Goal: Complete application form

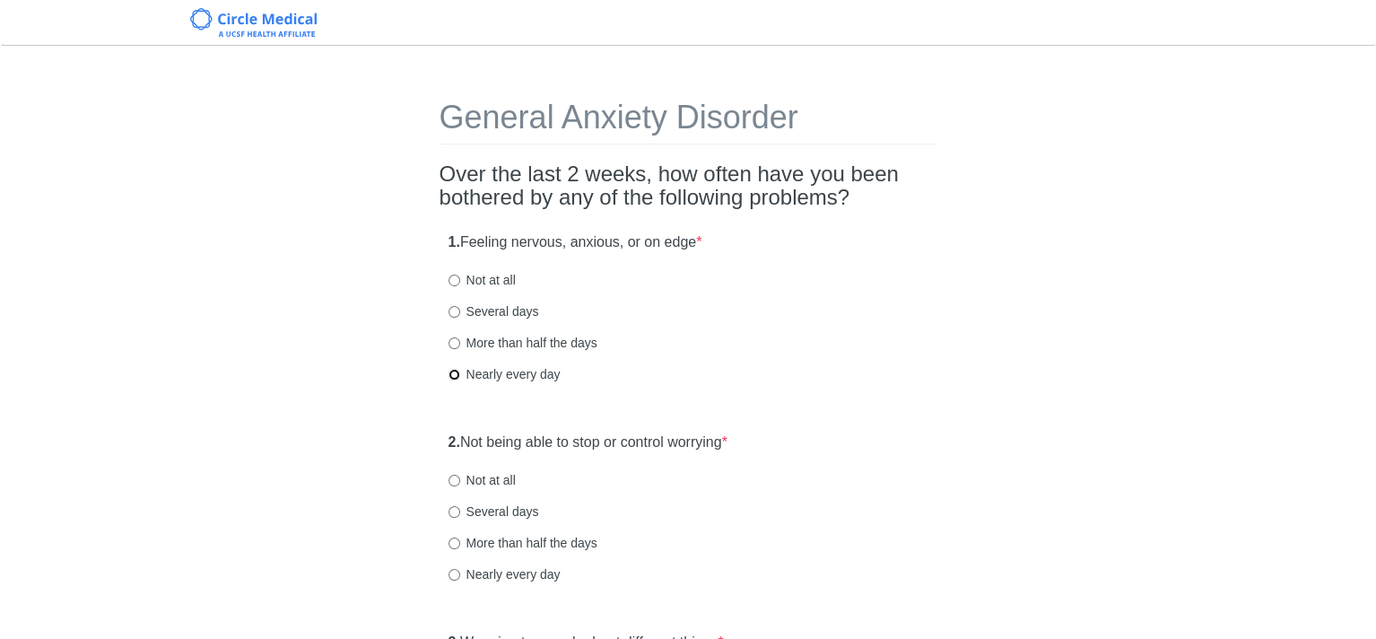
click at [452, 372] on input "Nearly every day" at bounding box center [454, 375] width 12 height 12
radio input "true"
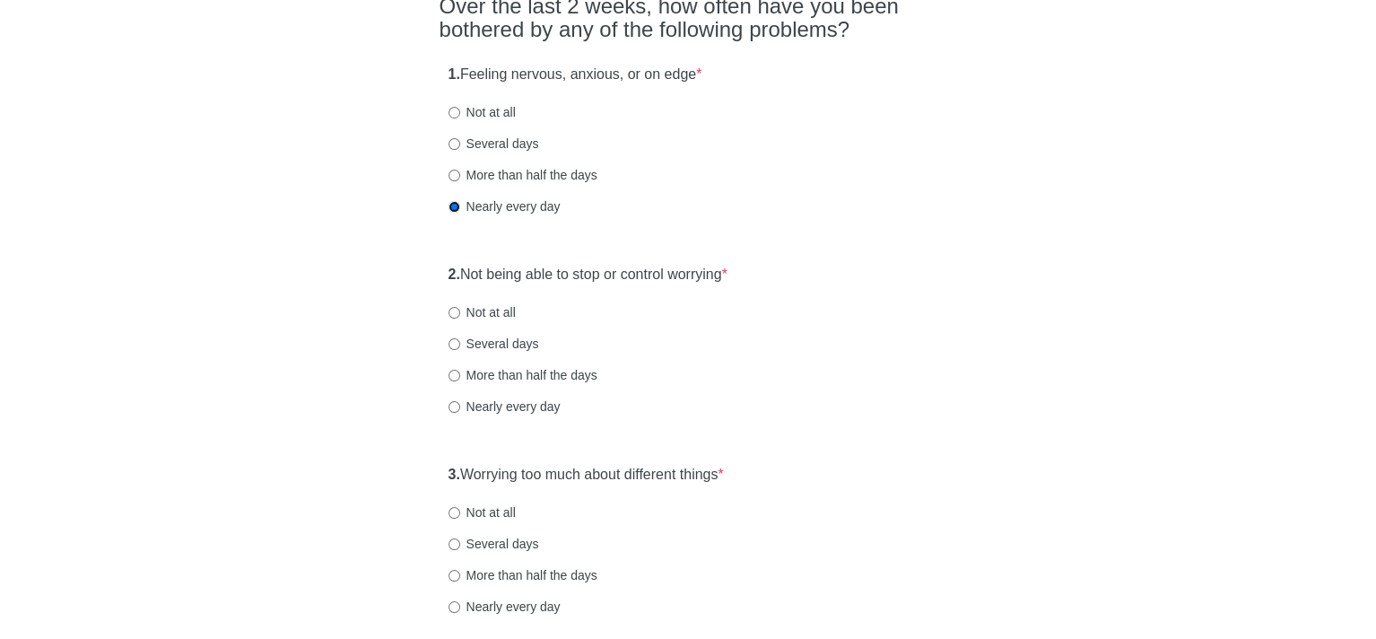
scroll to position [179, 0]
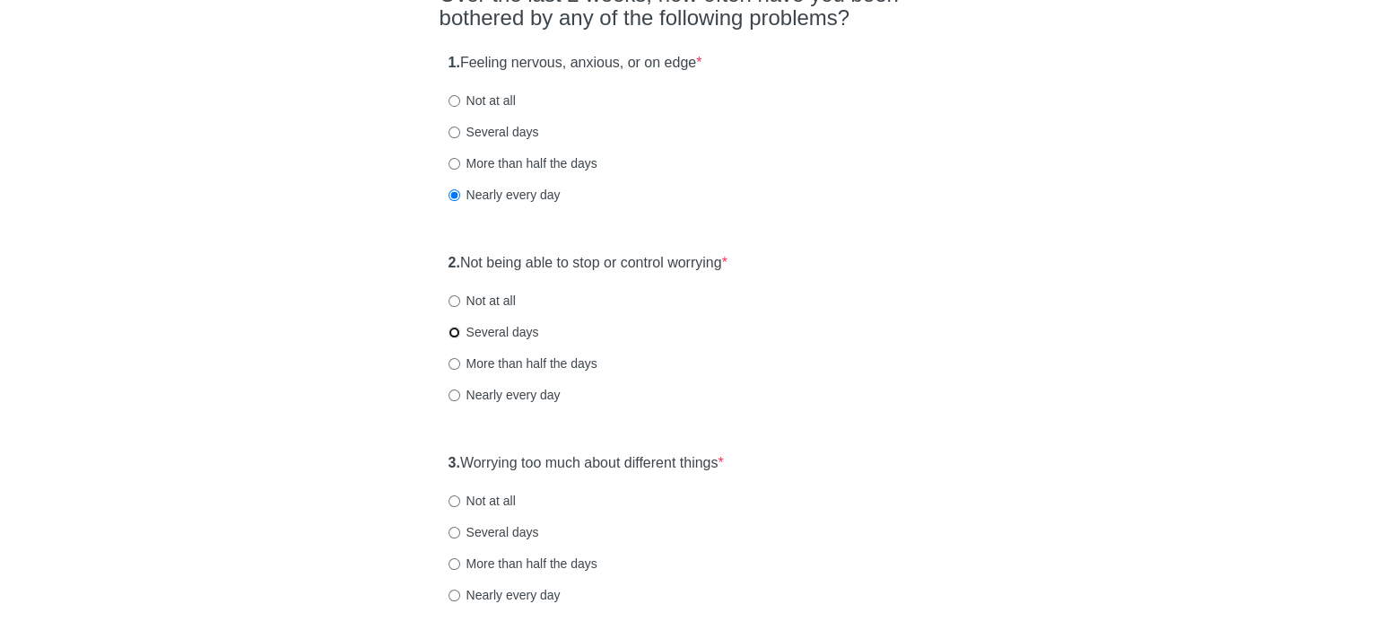
click at [454, 333] on input "Several days" at bounding box center [454, 332] width 12 height 12
radio input "true"
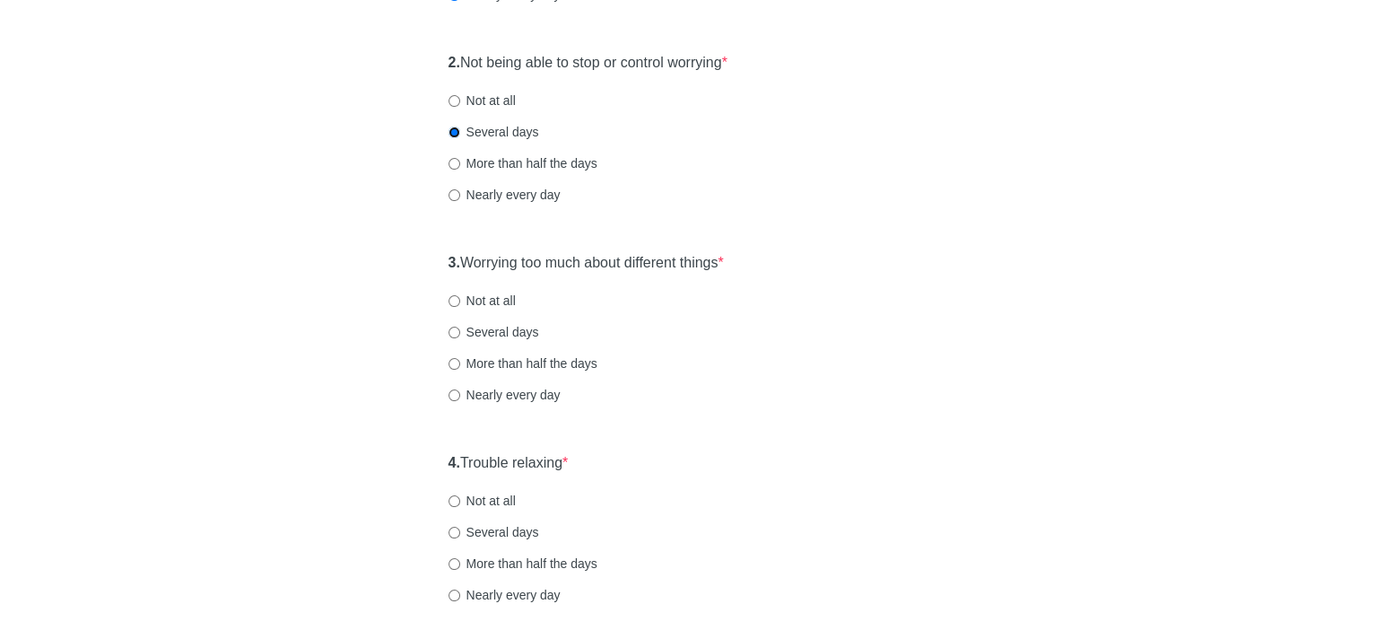
scroll to position [448, 0]
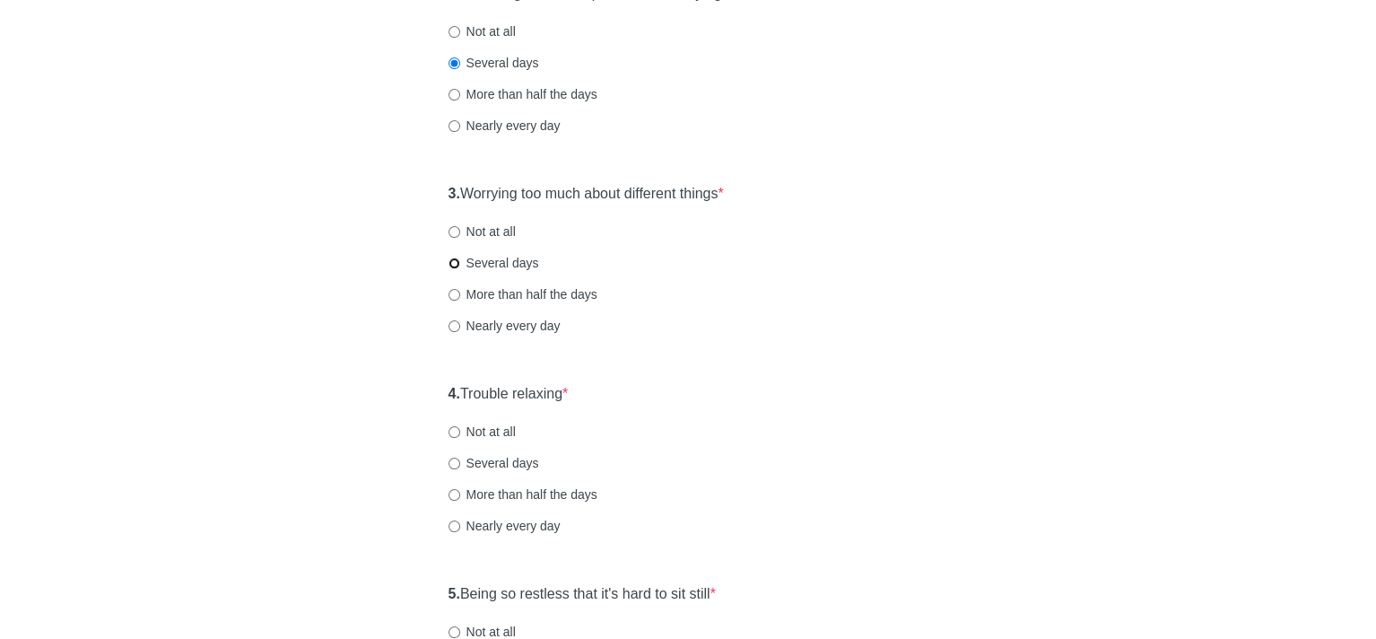
click at [452, 258] on input "Several days" at bounding box center [454, 263] width 12 height 12
radio input "true"
click at [456, 527] on input "Nearly every day" at bounding box center [454, 526] width 12 height 12
radio input "true"
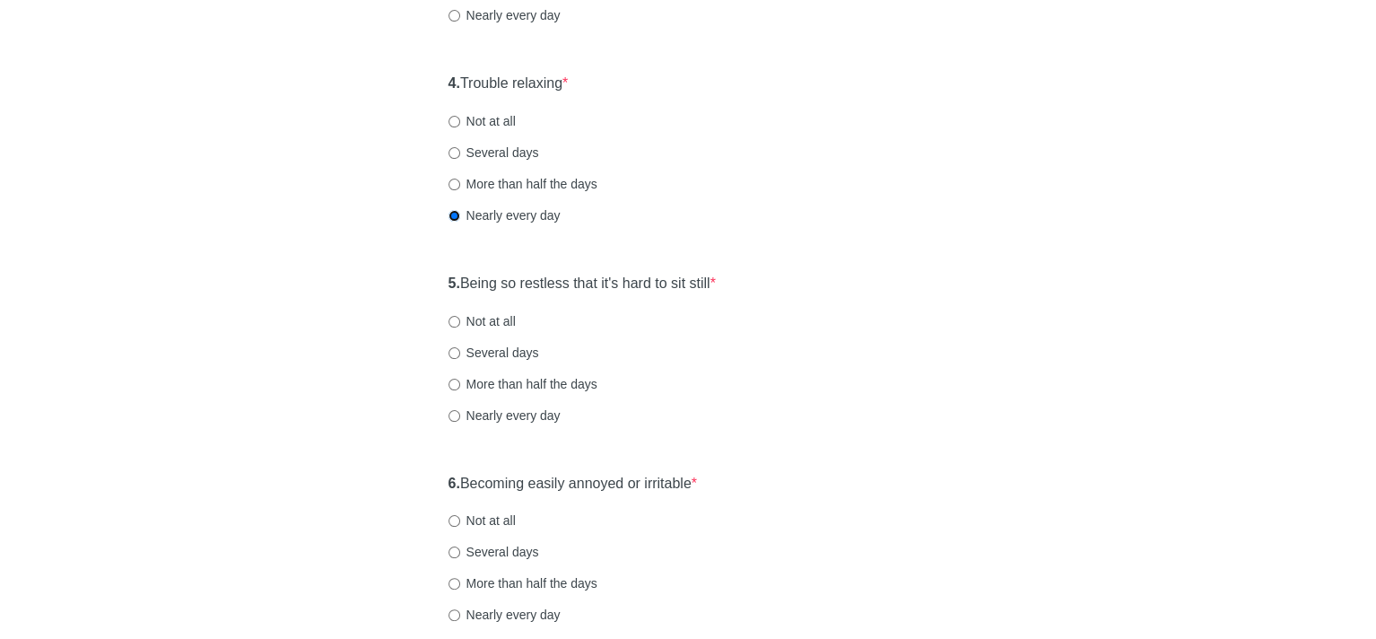
scroll to position [807, 0]
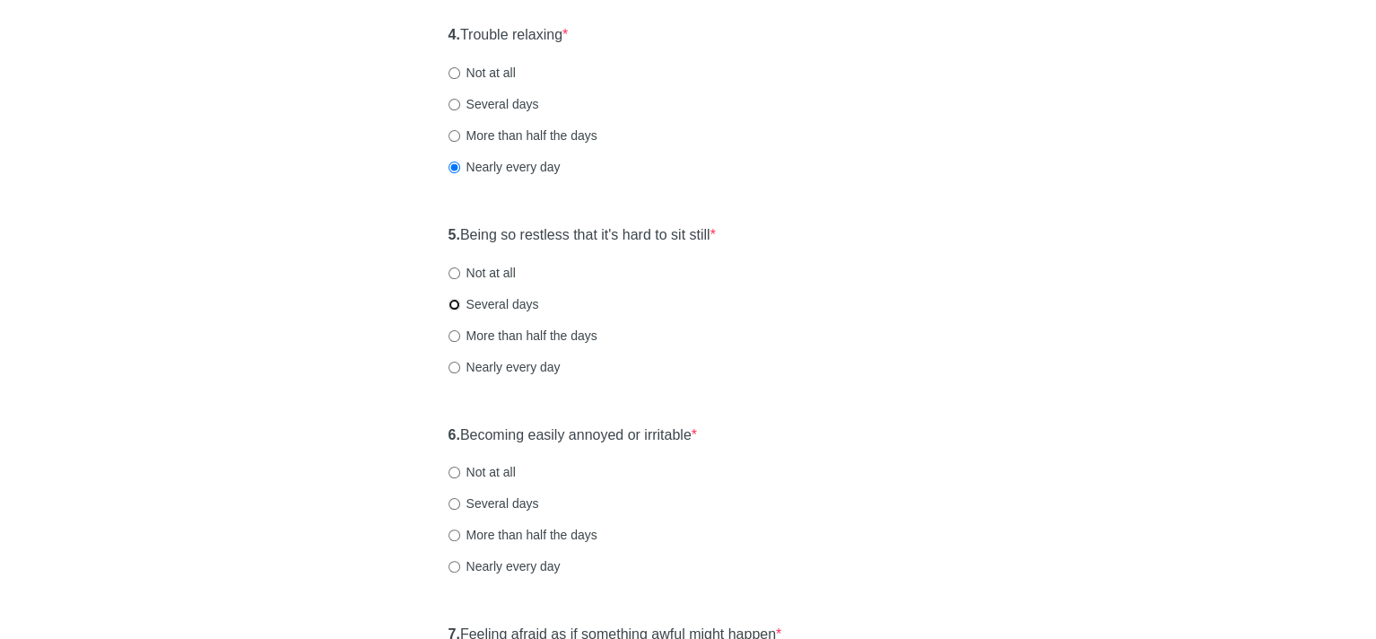
click at [452, 301] on input "Several days" at bounding box center [454, 305] width 12 height 12
radio input "true"
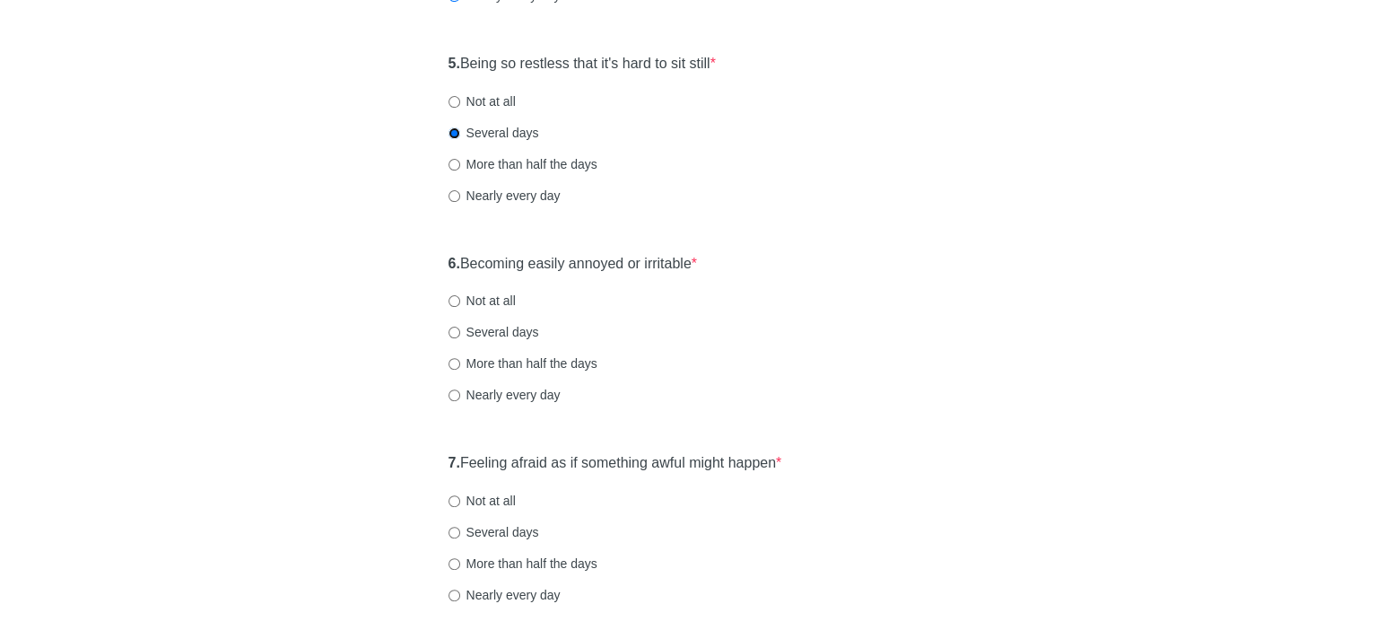
scroll to position [987, 0]
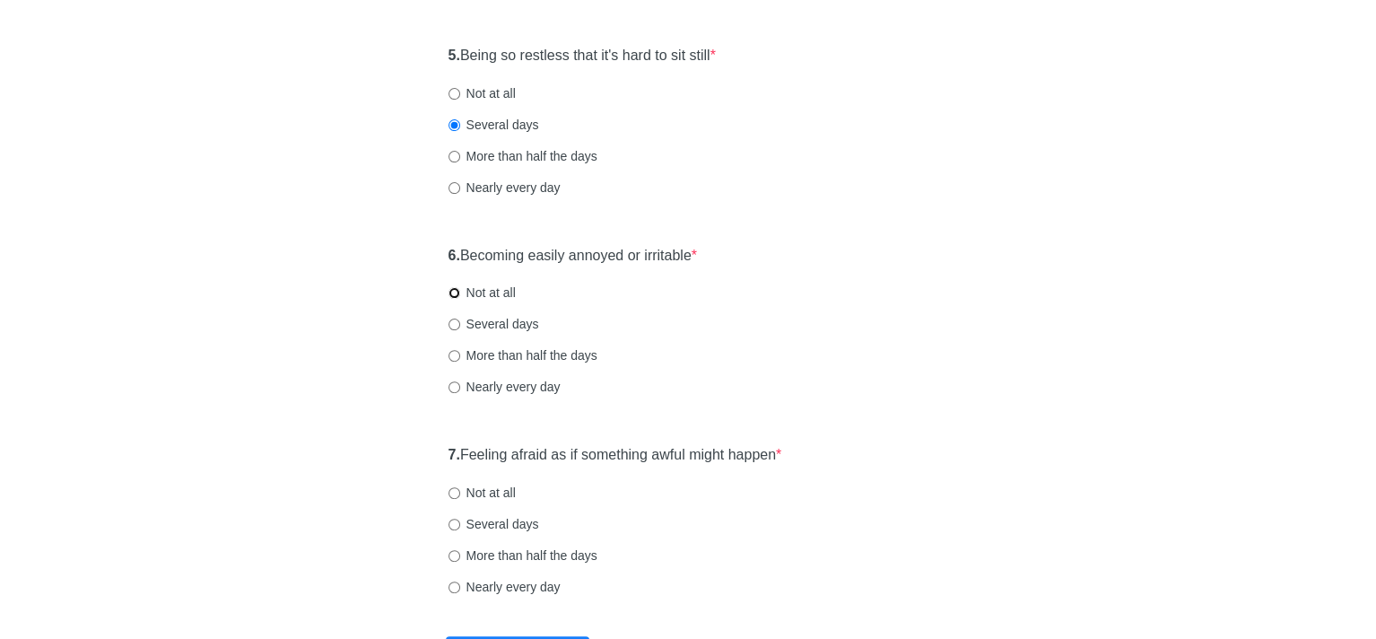
click at [450, 290] on input "Not at all" at bounding box center [454, 293] width 12 height 12
radio input "true"
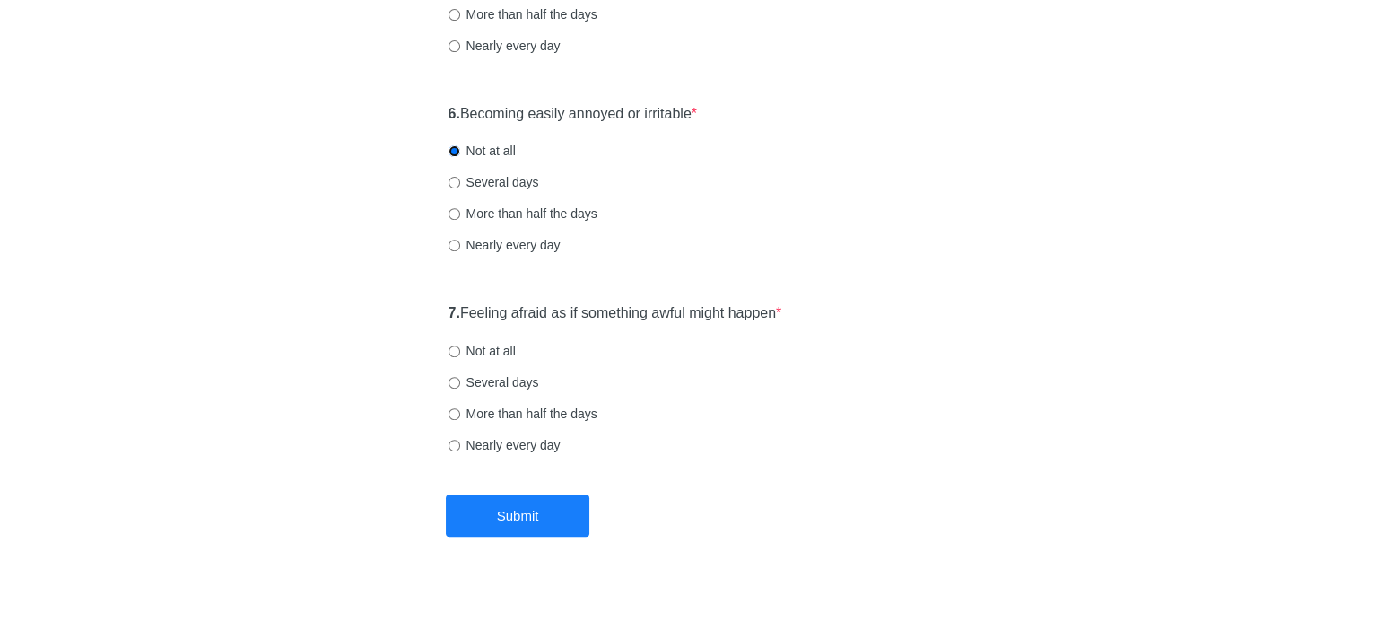
scroll to position [1134, 0]
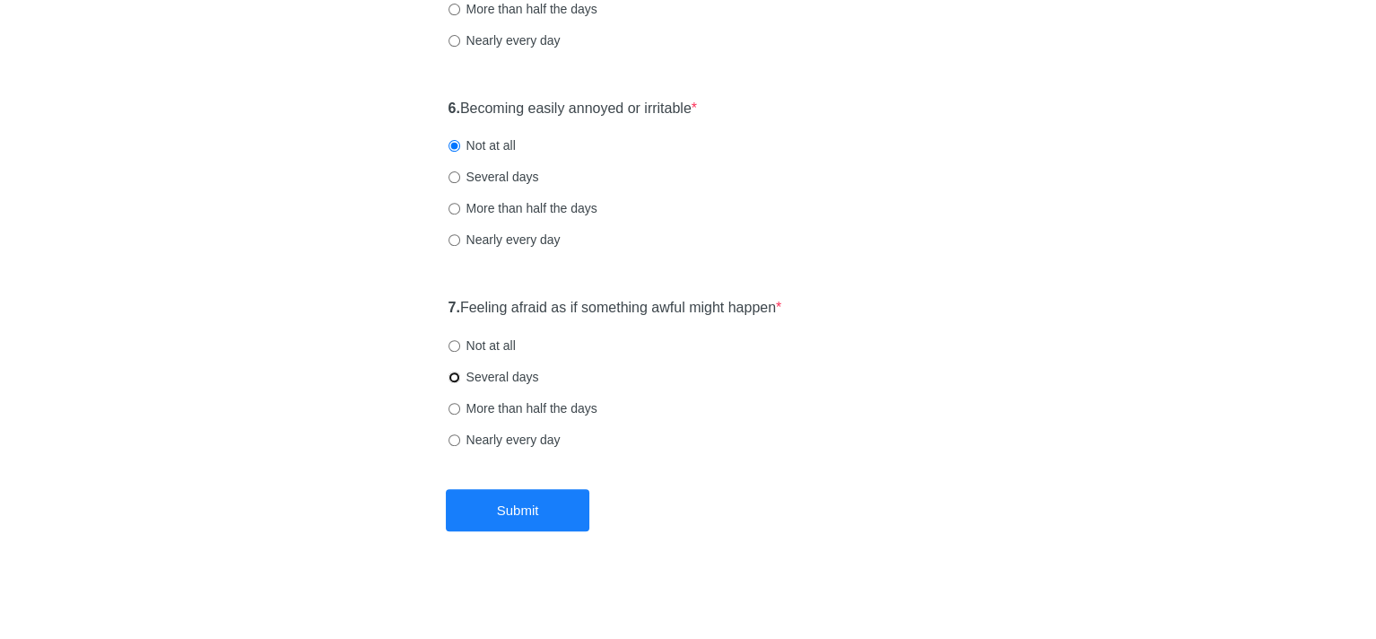
click at [455, 372] on input "Several days" at bounding box center [454, 377] width 12 height 12
radio input "true"
click at [557, 509] on button "Submit" at bounding box center [517, 510] width 143 height 42
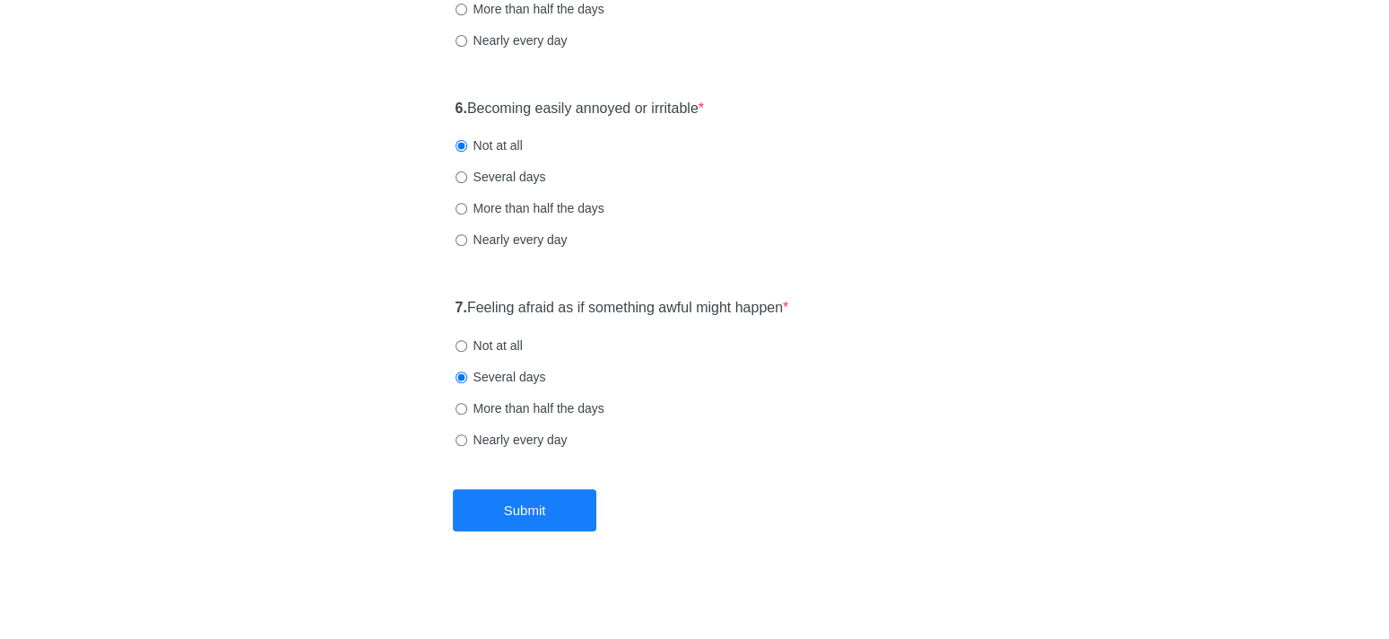
scroll to position [0, 0]
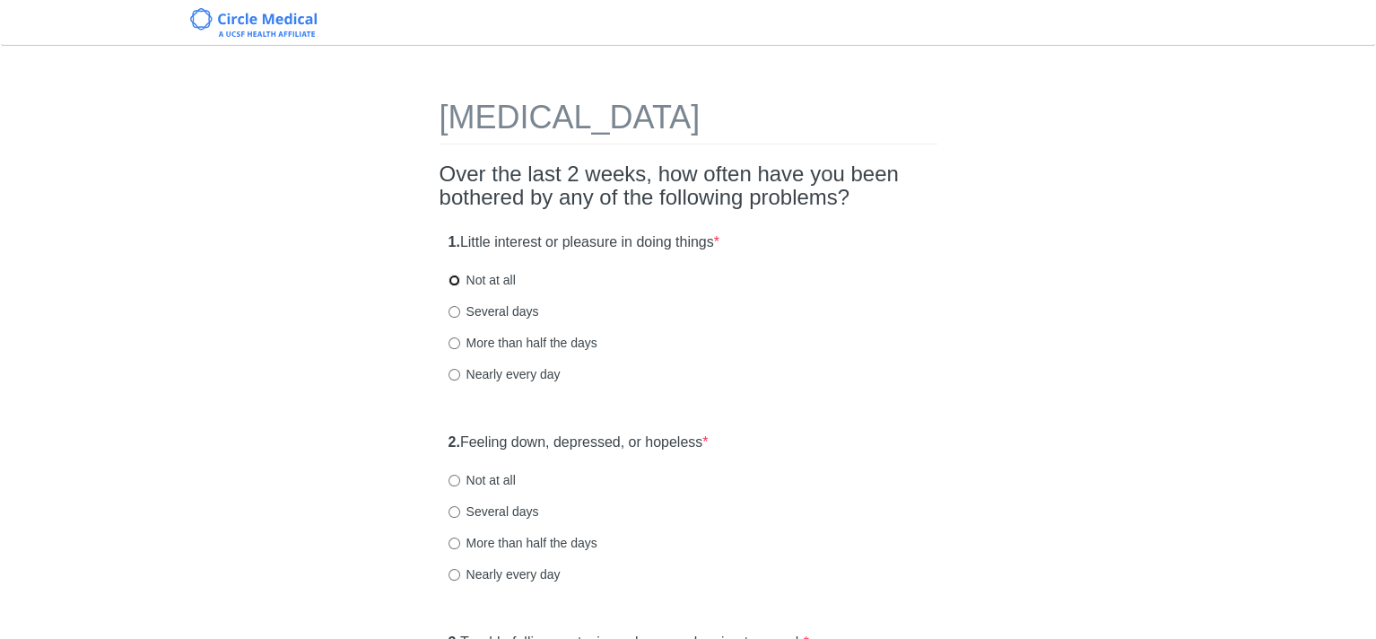
click at [452, 279] on input "Not at all" at bounding box center [454, 280] width 12 height 12
radio input "true"
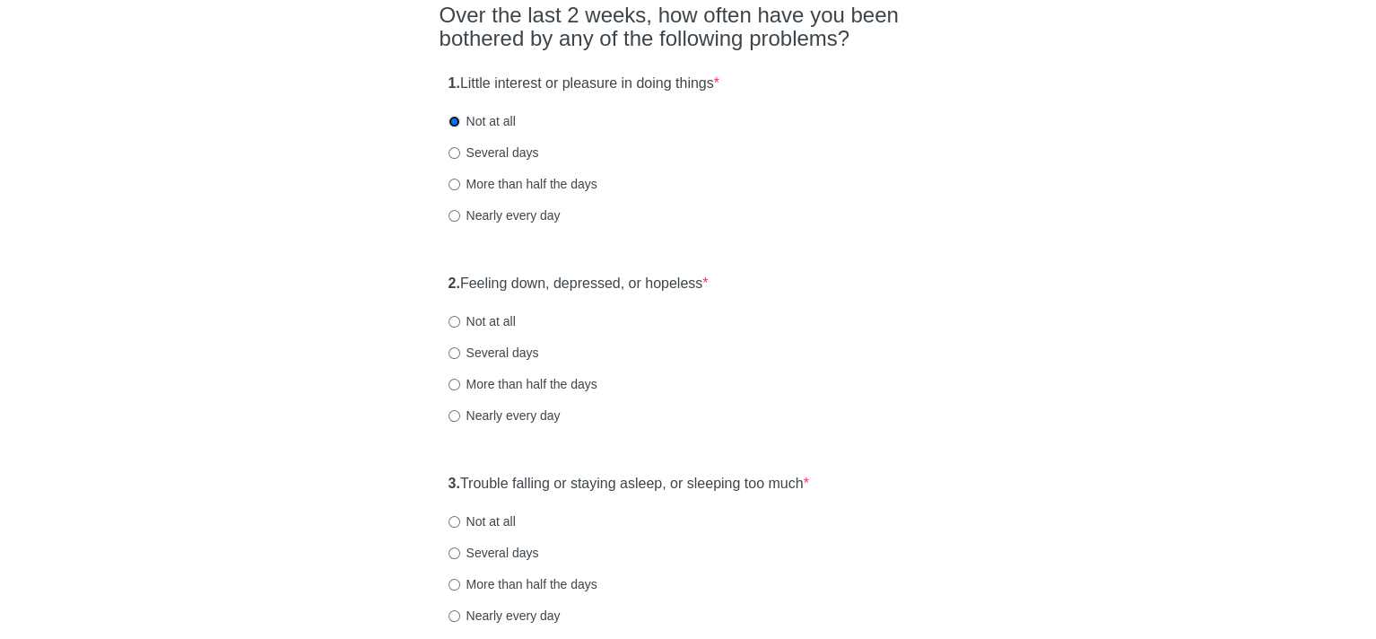
scroll to position [179, 0]
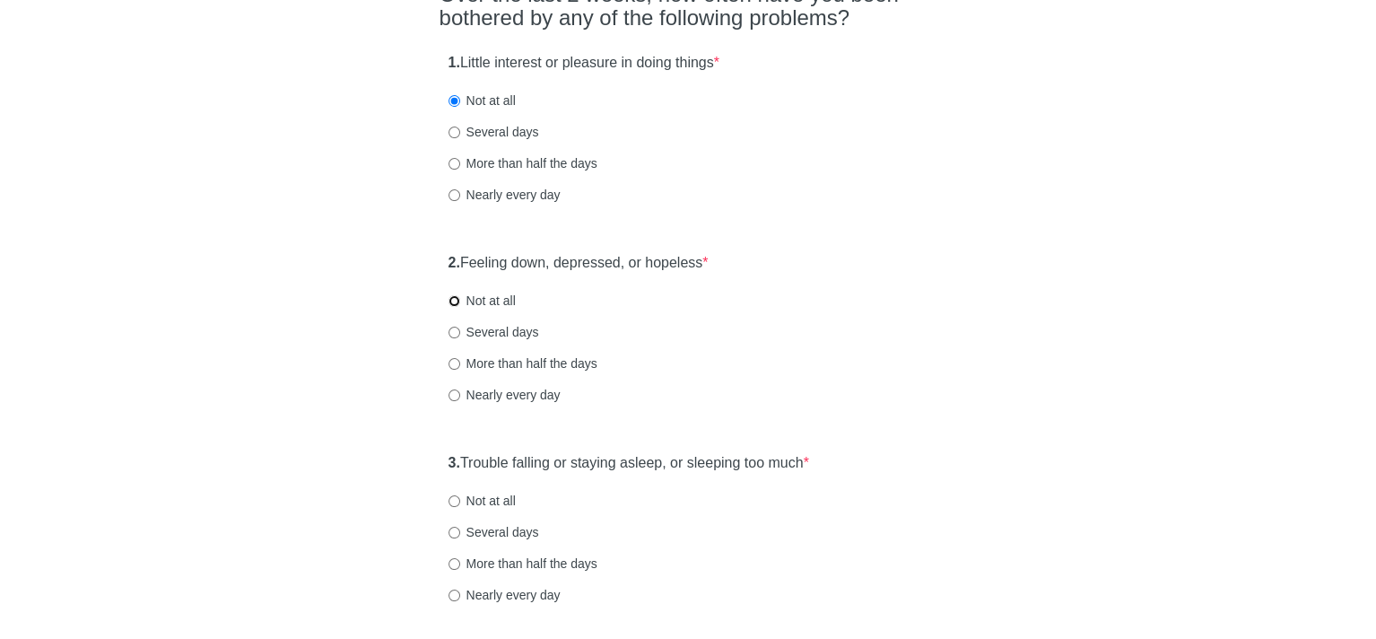
click at [453, 297] on input "Not at all" at bounding box center [454, 301] width 12 height 12
radio input "true"
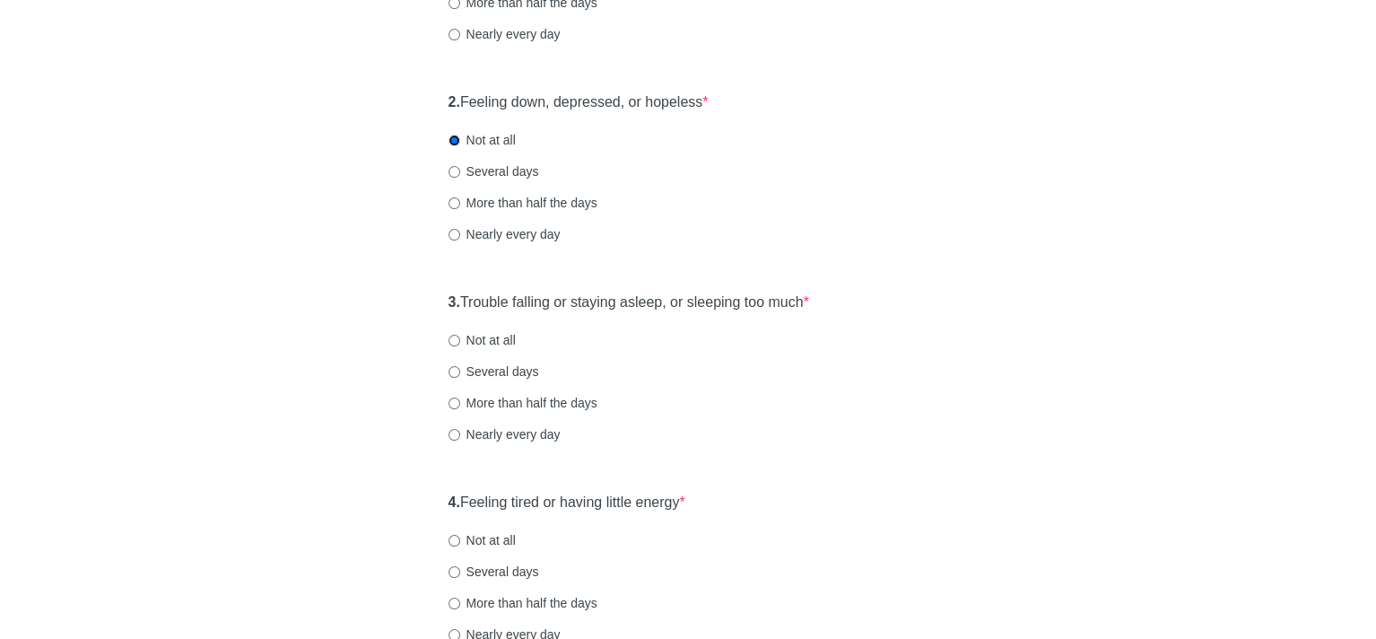
scroll to position [359, 0]
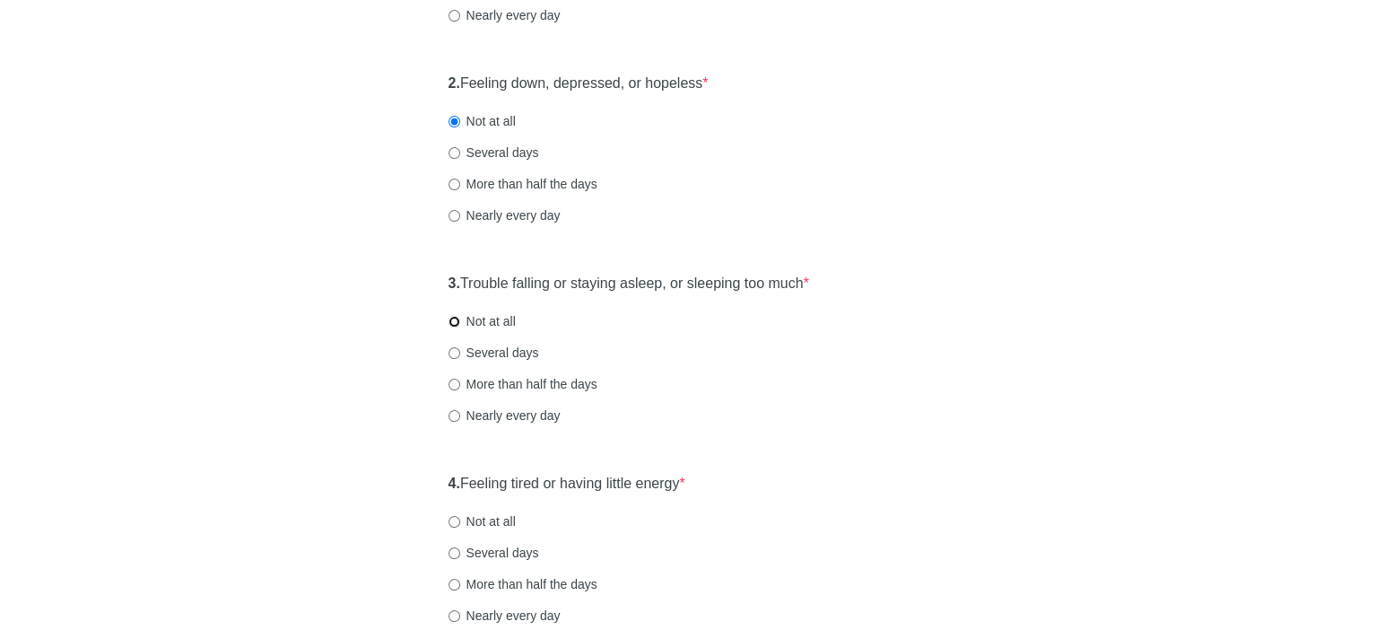
click at [448, 318] on input "Not at all" at bounding box center [454, 322] width 12 height 12
radio input "true"
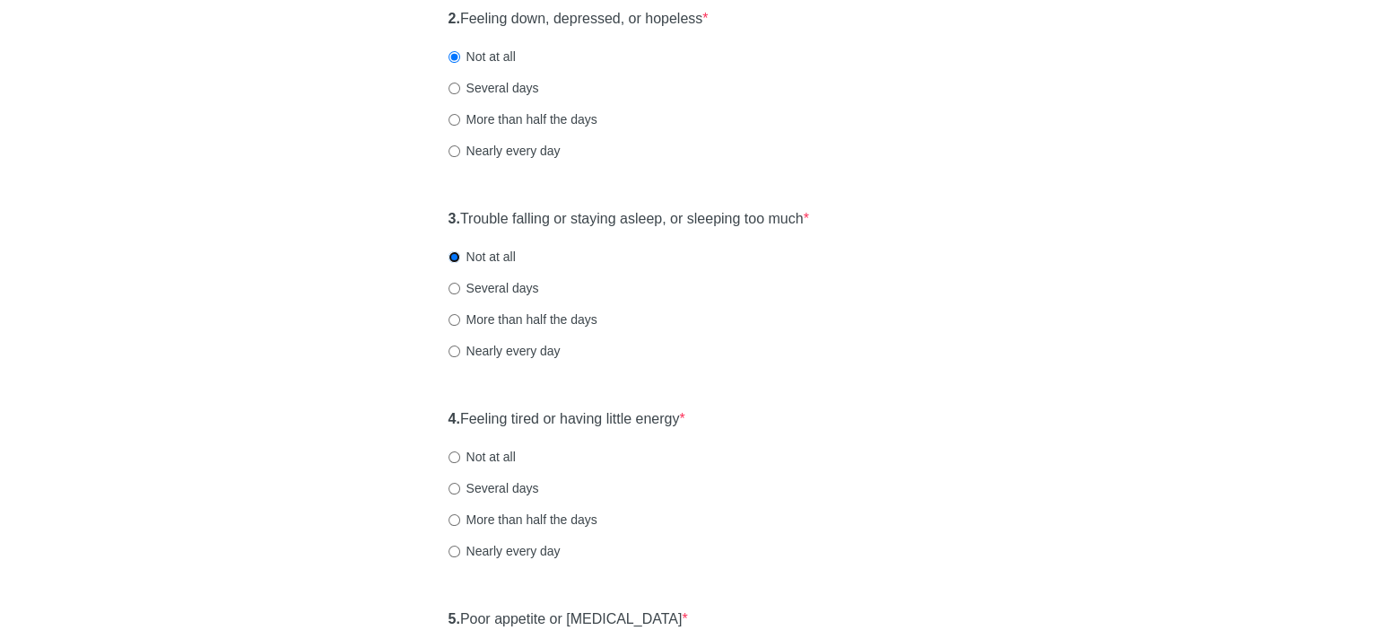
scroll to position [538, 0]
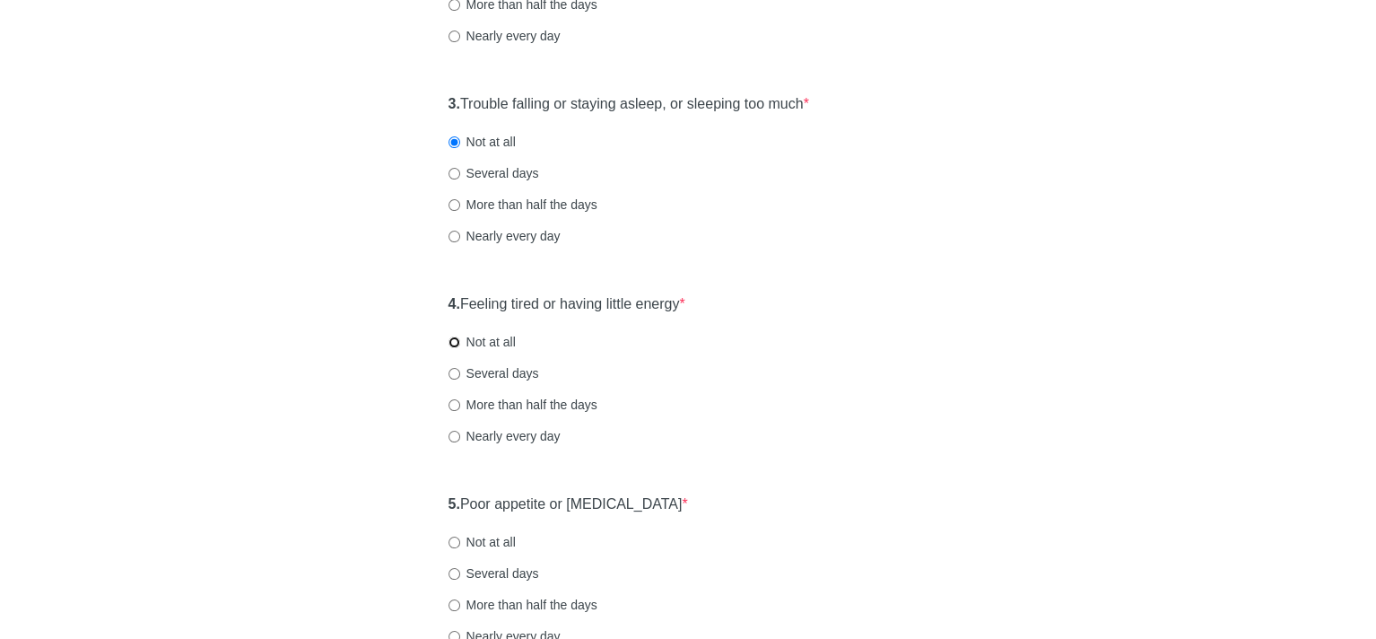
click at [452, 342] on input "Not at all" at bounding box center [454, 342] width 12 height 12
radio input "true"
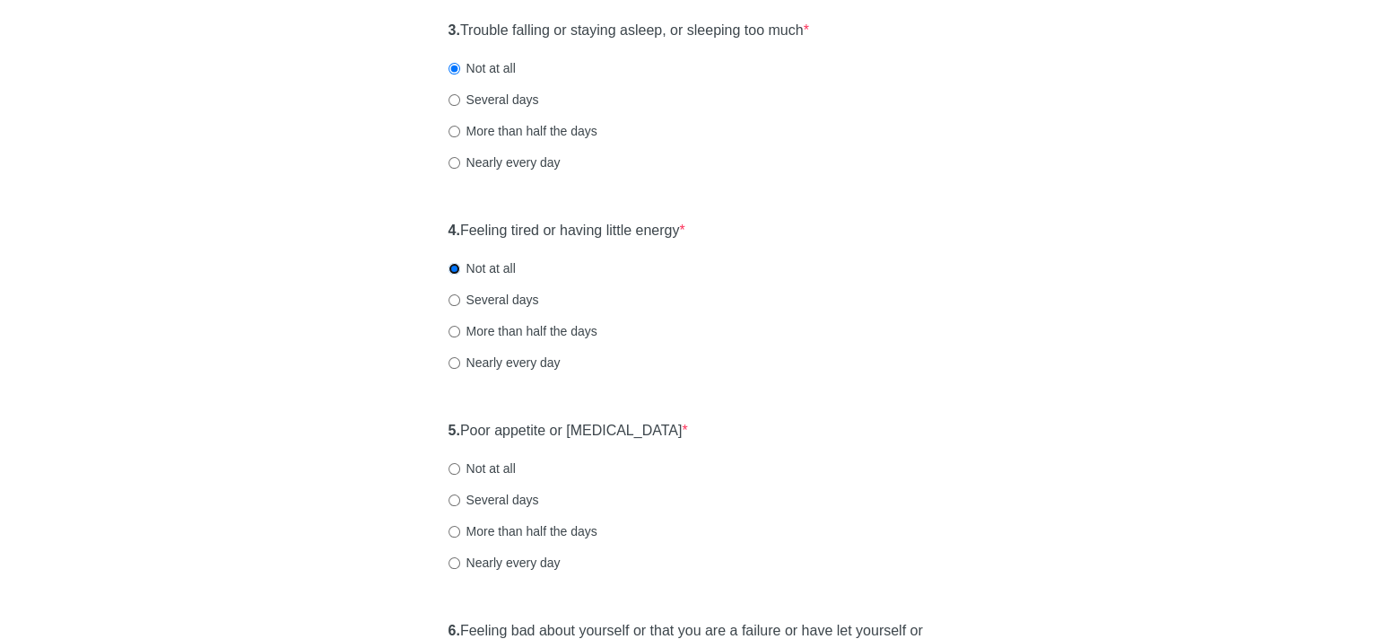
scroll to position [807, 0]
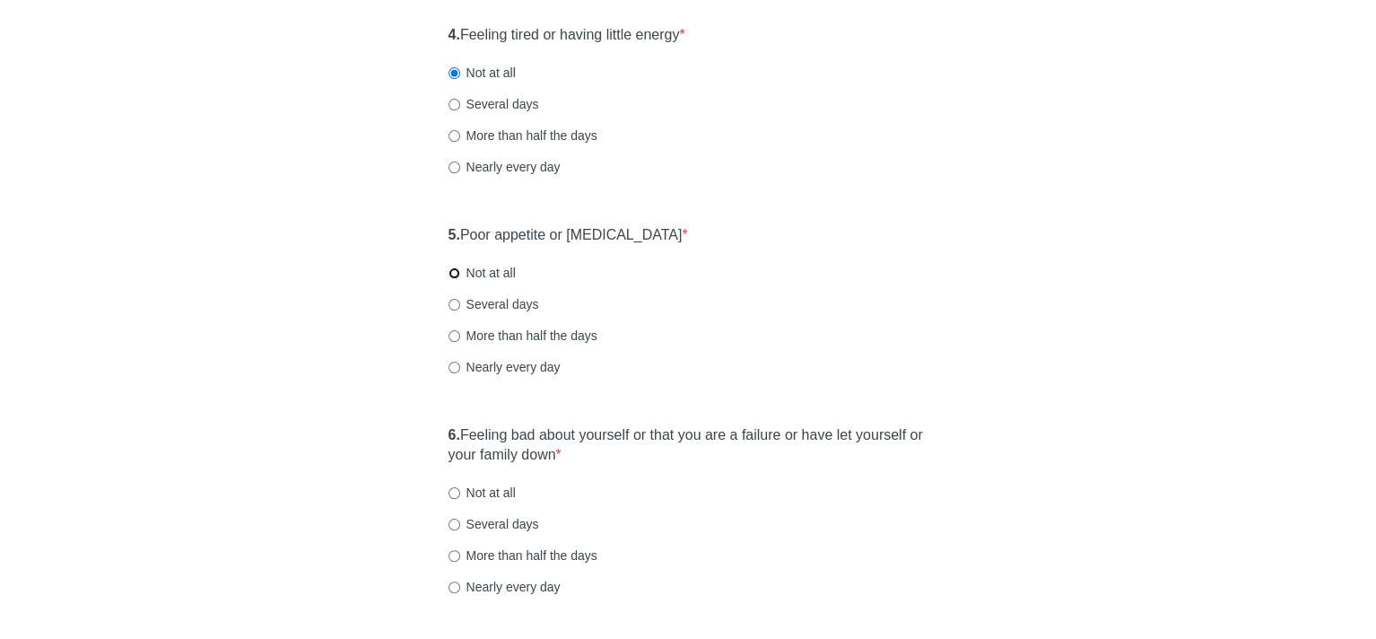
click at [452, 273] on input "Not at all" at bounding box center [454, 273] width 12 height 12
radio input "true"
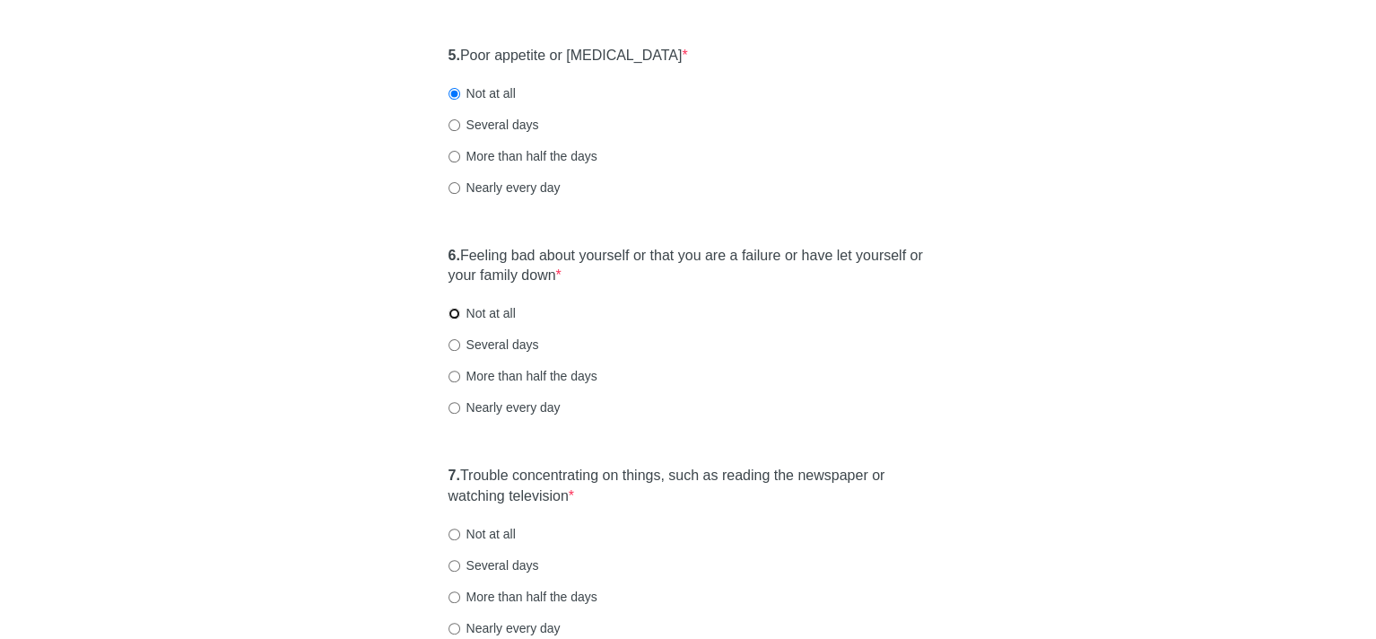
click at [453, 310] on input "Not at all" at bounding box center [454, 314] width 12 height 12
radio input "true"
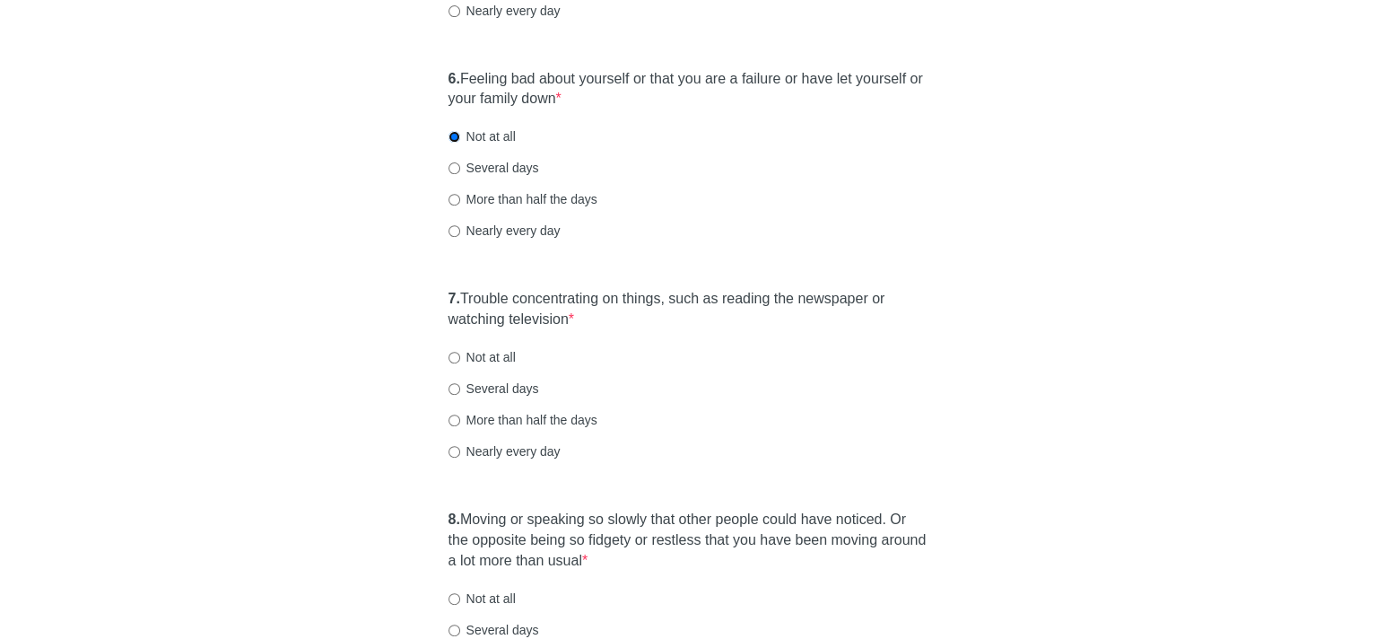
scroll to position [1166, 0]
click at [451, 389] on input "Several days" at bounding box center [454, 386] width 12 height 12
radio input "true"
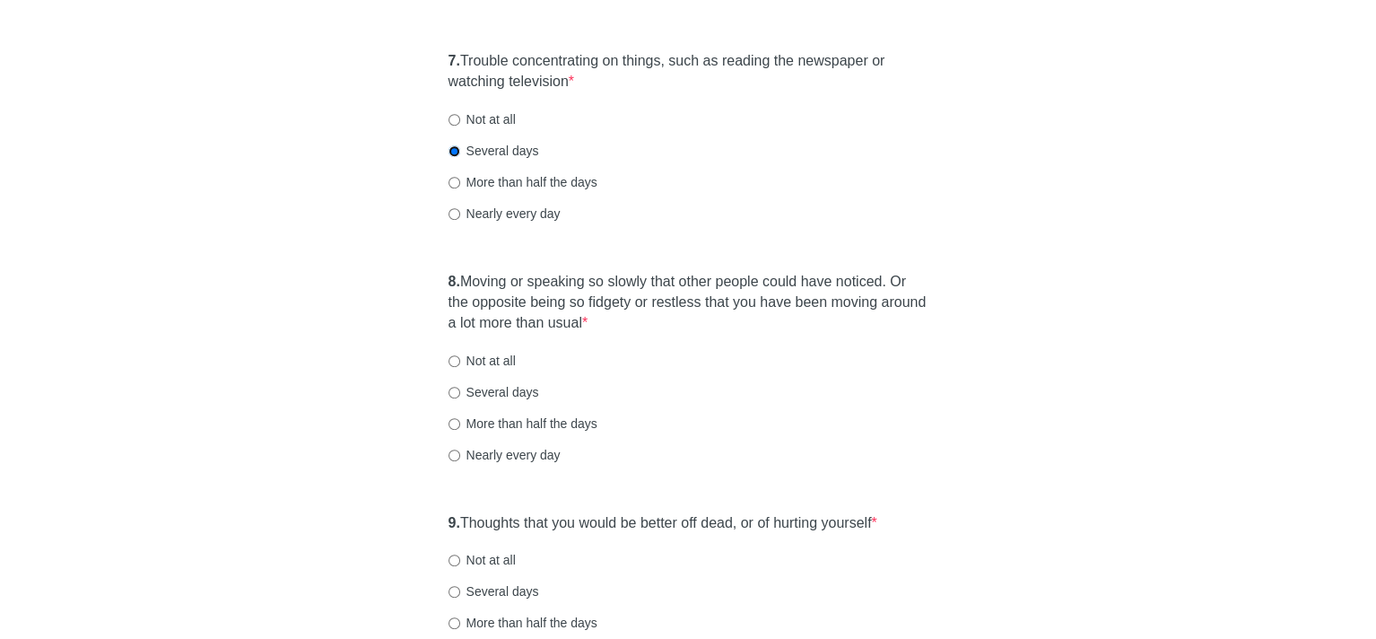
scroll to position [1435, 0]
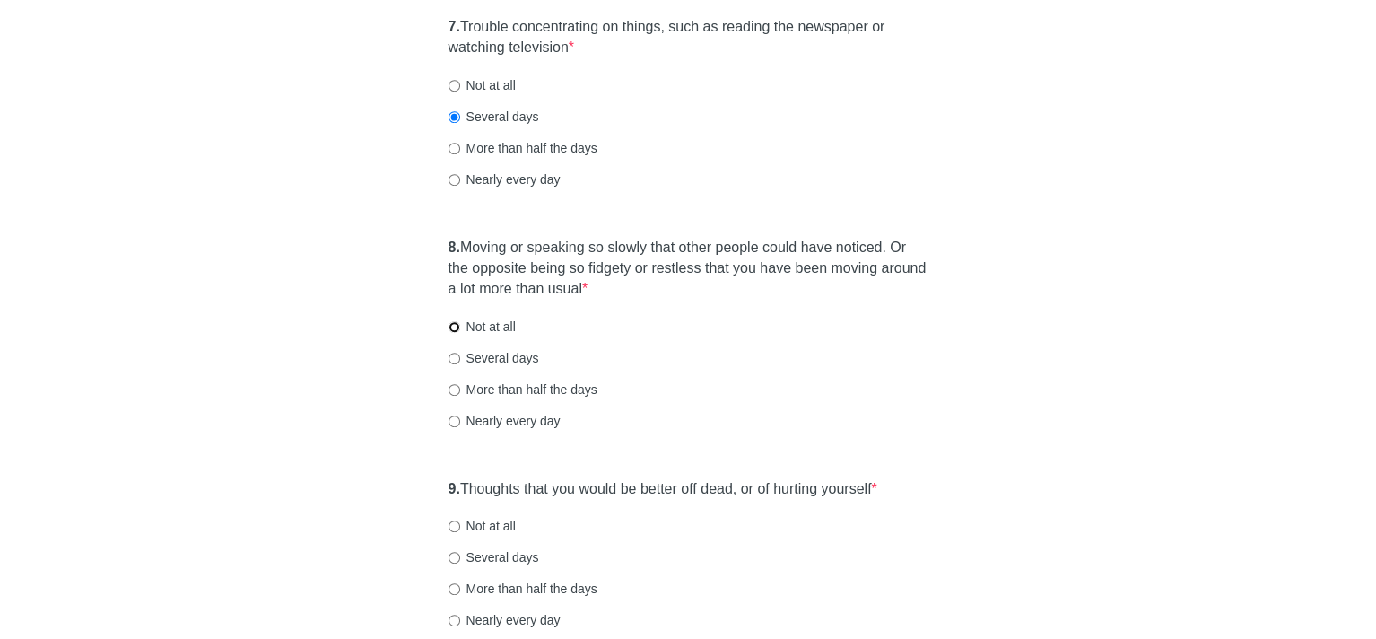
click at [452, 321] on input "Not at all" at bounding box center [454, 327] width 12 height 12
radio input "true"
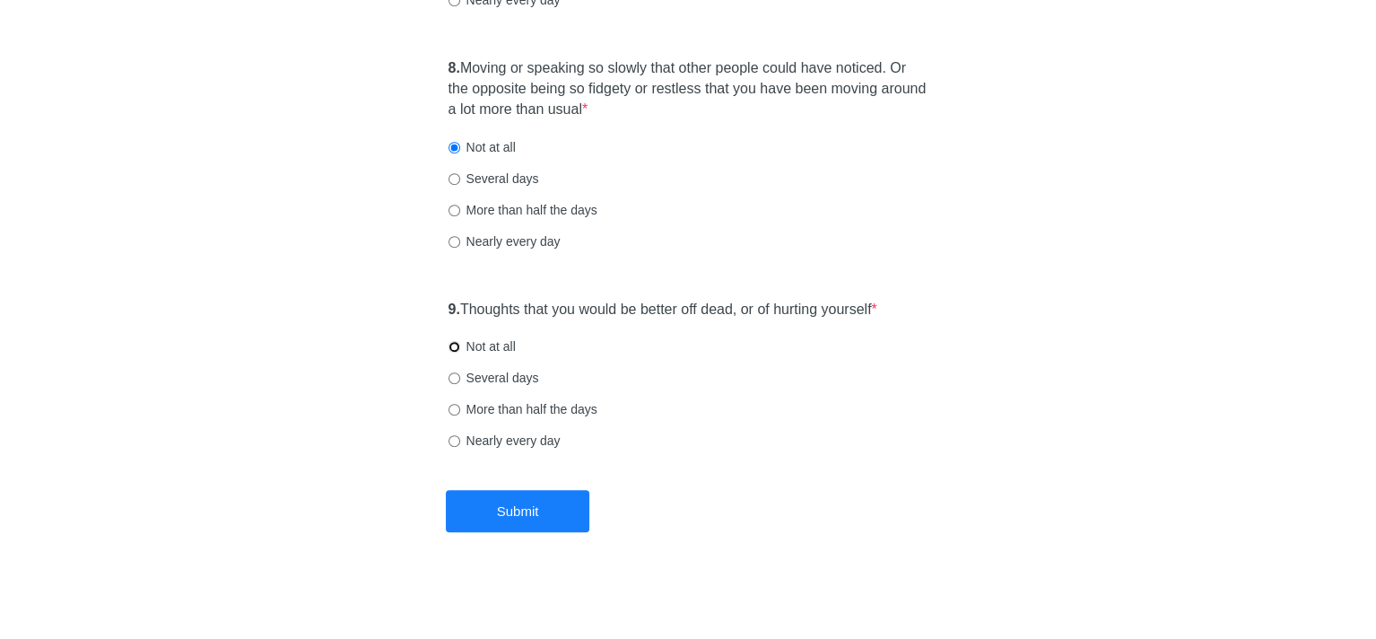
click at [452, 343] on input "Not at all" at bounding box center [454, 347] width 12 height 12
radio input "true"
click at [538, 511] on button "Submit" at bounding box center [517, 511] width 143 height 42
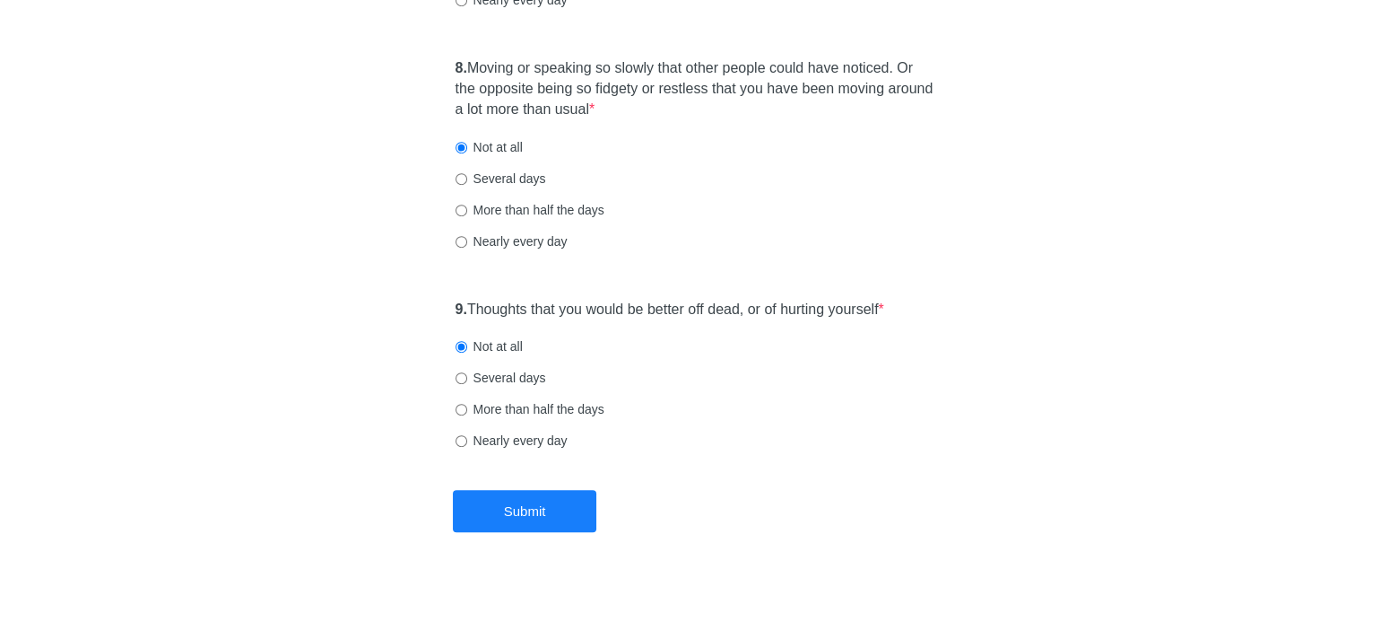
scroll to position [0, 0]
